Goal: Find specific page/section

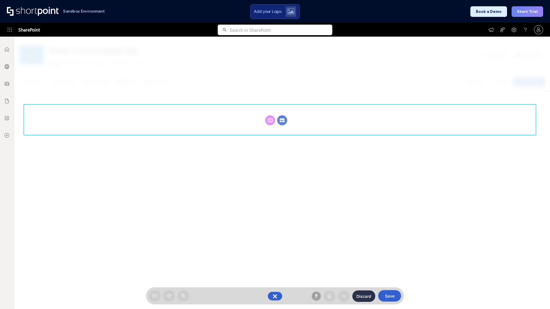
scroll to position [79, 0]
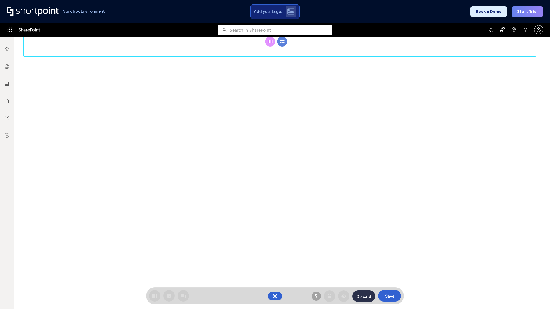
click at [282, 47] on circle at bounding box center [282, 42] width 10 height 10
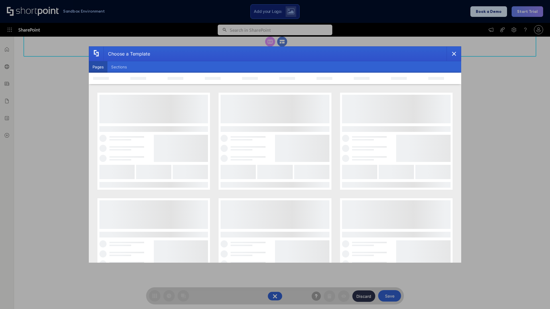
scroll to position [0, 0]
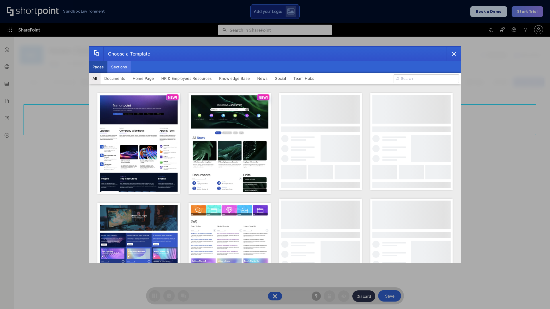
click at [119, 67] on button "Sections" at bounding box center [118, 66] width 23 height 11
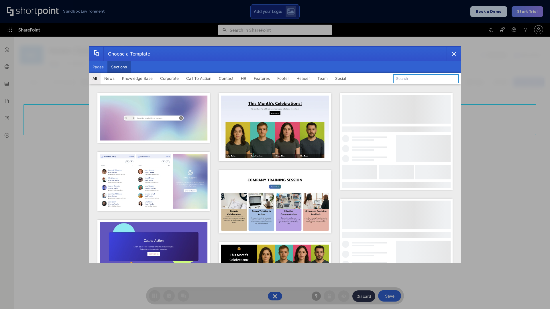
type input "Team Dashboard 2"
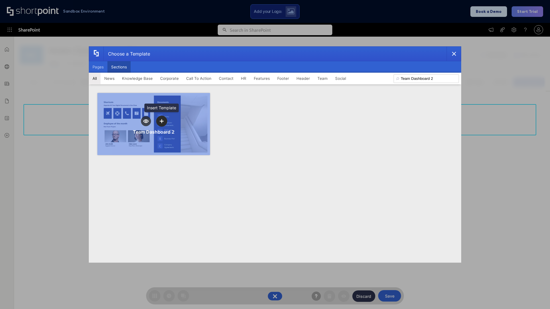
click at [162, 121] on icon "template selector" at bounding box center [162, 121] width 4 height 4
